Goal: Complete application form

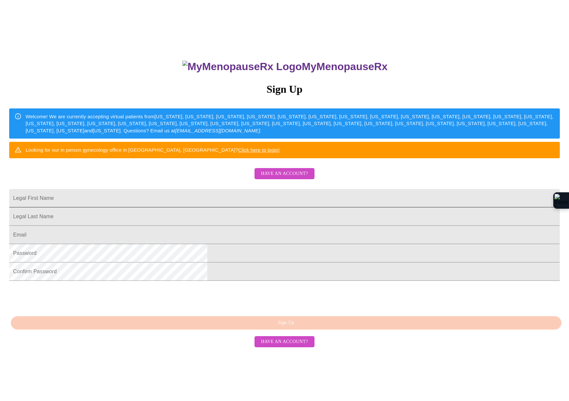
scroll to position [33, 0]
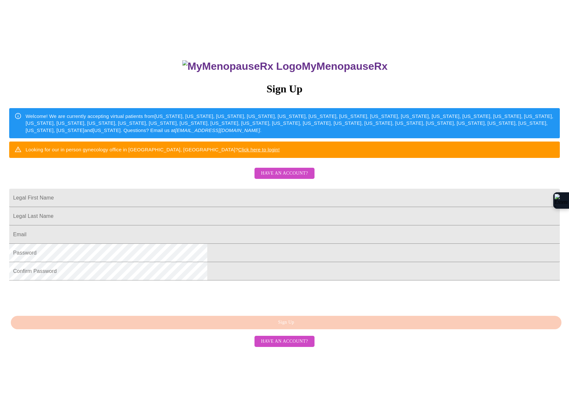
click at [289, 373] on div "MyMenopauseRx Sign Up Welcome! We are currently accepting virtual patients from…" at bounding box center [285, 250] width 564 height 401
click at [219, 207] on input "Legal First Name" at bounding box center [284, 198] width 551 height 18
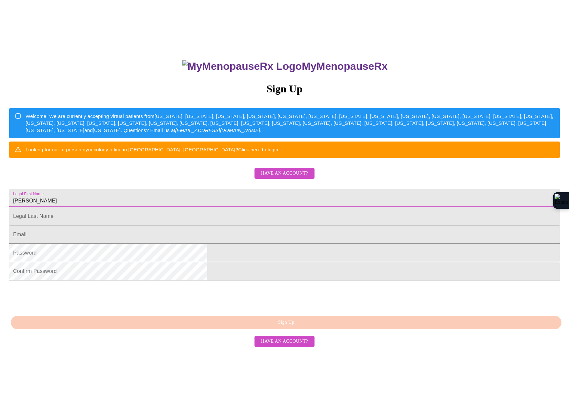
type input "[PERSON_NAME]"
click at [239, 226] on input "Legal First Name" at bounding box center [284, 216] width 551 height 18
click at [193, 226] on input "opperude" at bounding box center [284, 216] width 551 height 18
type input "Opperude"
click at [206, 244] on input "Legal First Name" at bounding box center [284, 235] width 551 height 18
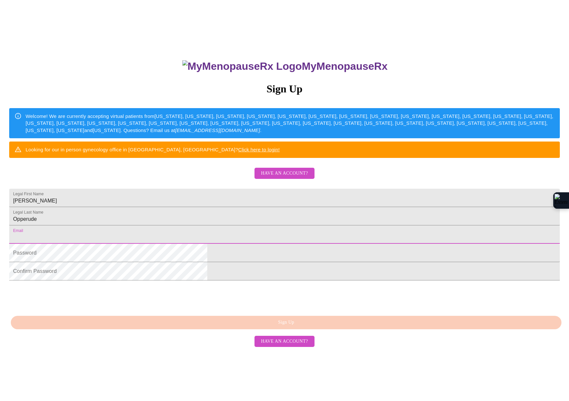
type input "[EMAIL_ADDRESS][DOMAIN_NAME]"
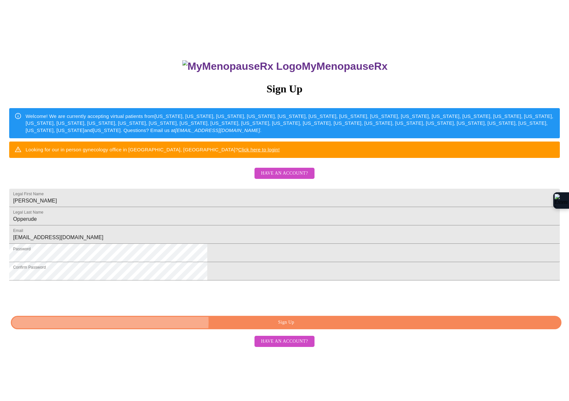
click at [286, 327] on span "Sign Up" at bounding box center [285, 323] width 535 height 8
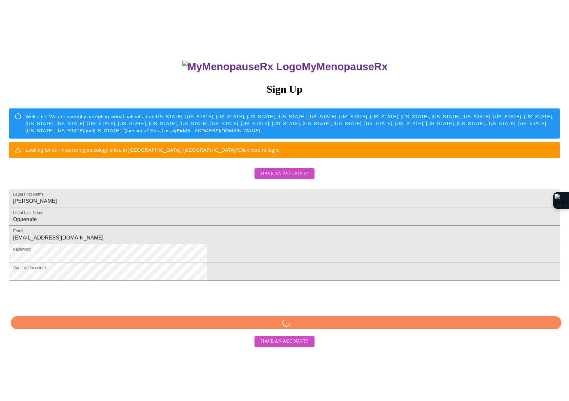
scroll to position [7, 0]
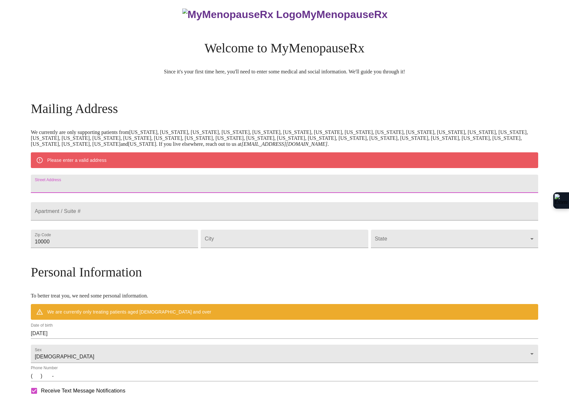
click at [123, 187] on input "Street Address" at bounding box center [284, 184] width 507 height 18
click at [150, 185] on input "Street Address" at bounding box center [284, 184] width 507 height 18
